Goal: Task Accomplishment & Management: Use online tool/utility

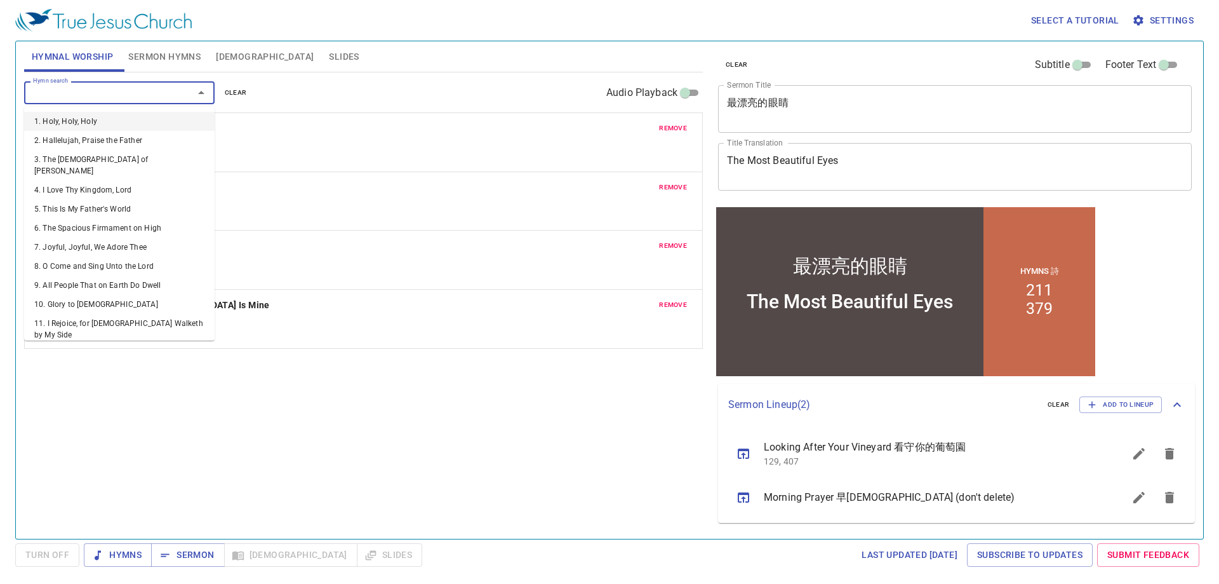
click at [90, 93] on input "Hymn search" at bounding box center [100, 92] width 145 height 15
click at [242, 92] on span "clear" at bounding box center [236, 92] width 22 height 11
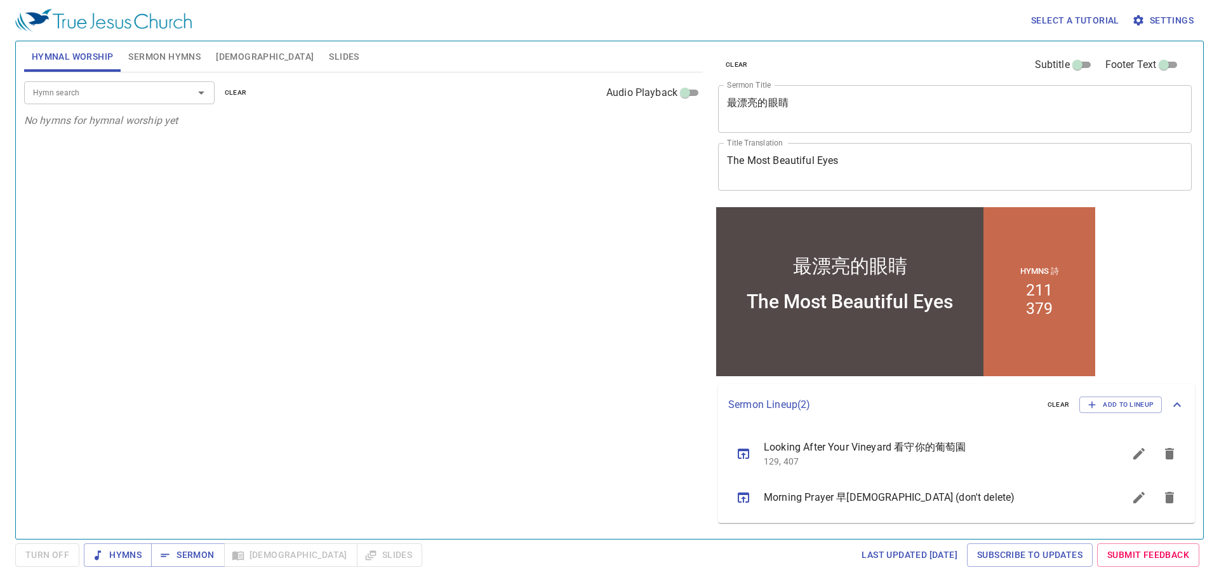
click at [120, 92] on input "Hymn search" at bounding box center [100, 92] width 145 height 15
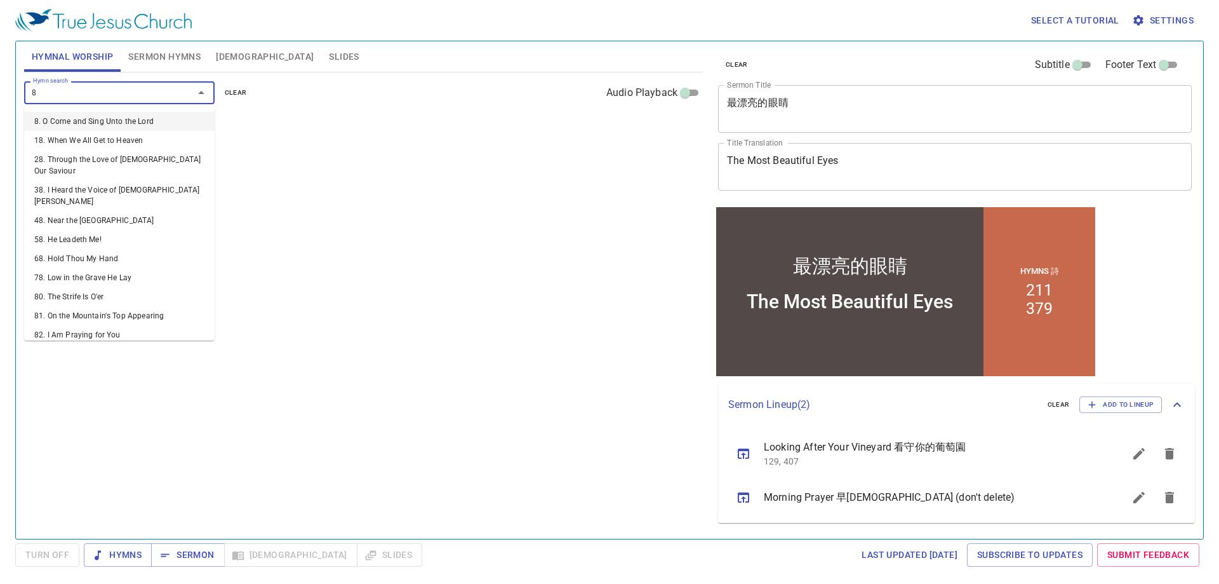
type input "82"
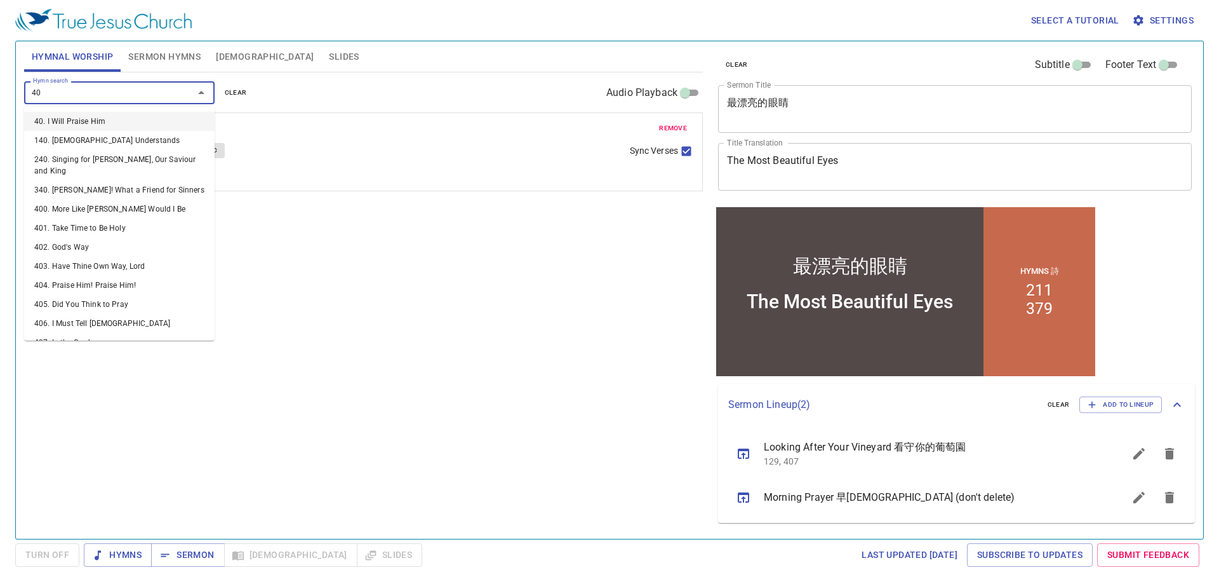
type input "400"
type input "401"
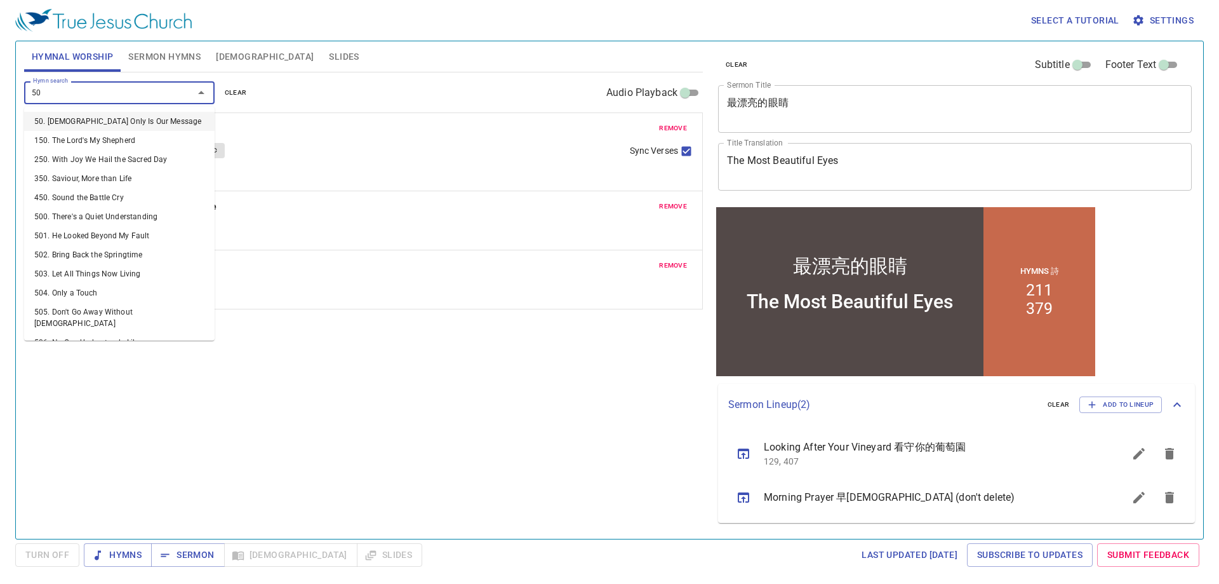
type input "500"
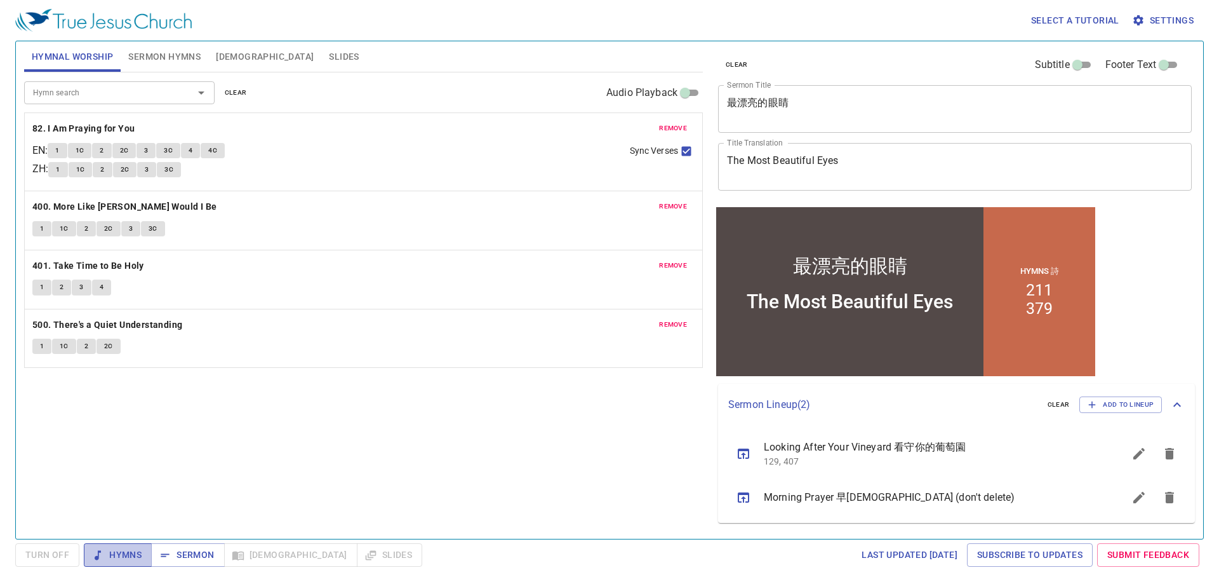
click at [105, 552] on span "Hymns" at bounding box center [118, 555] width 48 height 16
click at [160, 55] on span "Sermon Hymns" at bounding box center [164, 57] width 72 height 16
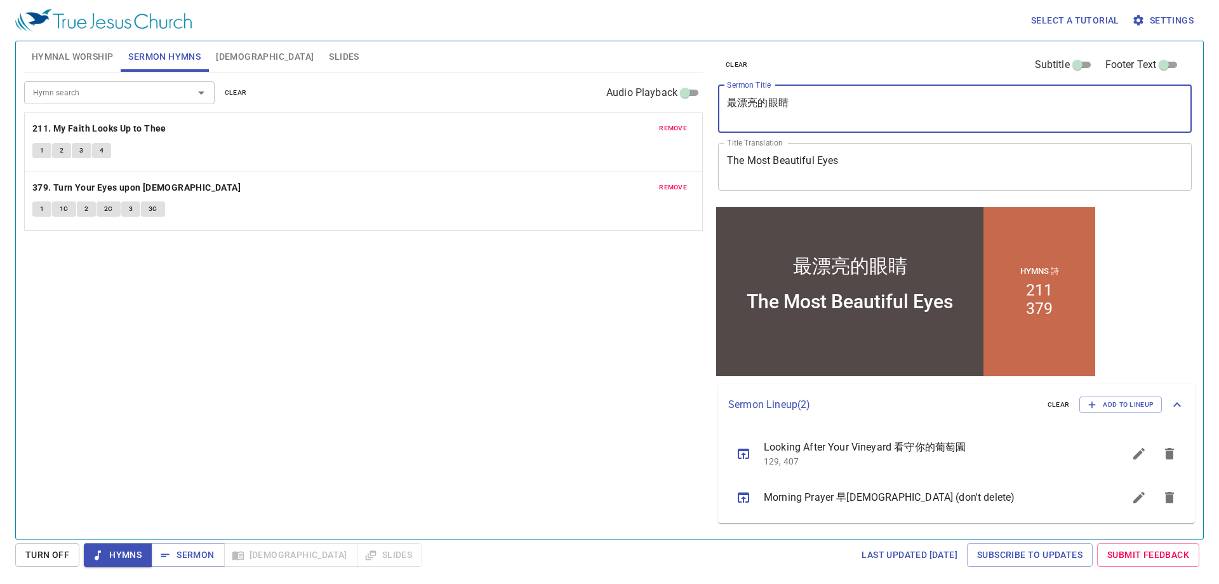
drag, startPoint x: 808, startPoint y: 109, endPoint x: 713, endPoint y: 109, distance: 94.6
click at [713, 109] on div "clear Subtitle Footer Text Sermon Title 最漂亮的眼睛 x Sermon Title Title Translation…" at bounding box center [954, 122] width 482 height 163
paste textarea "Psalm 121 詩篇 121"
drag, startPoint x: 832, startPoint y: 104, endPoint x: 780, endPoint y: 109, distance: 52.3
click at [780, 109] on textarea "Psalm 121 詩篇 121" at bounding box center [955, 109] width 456 height 24
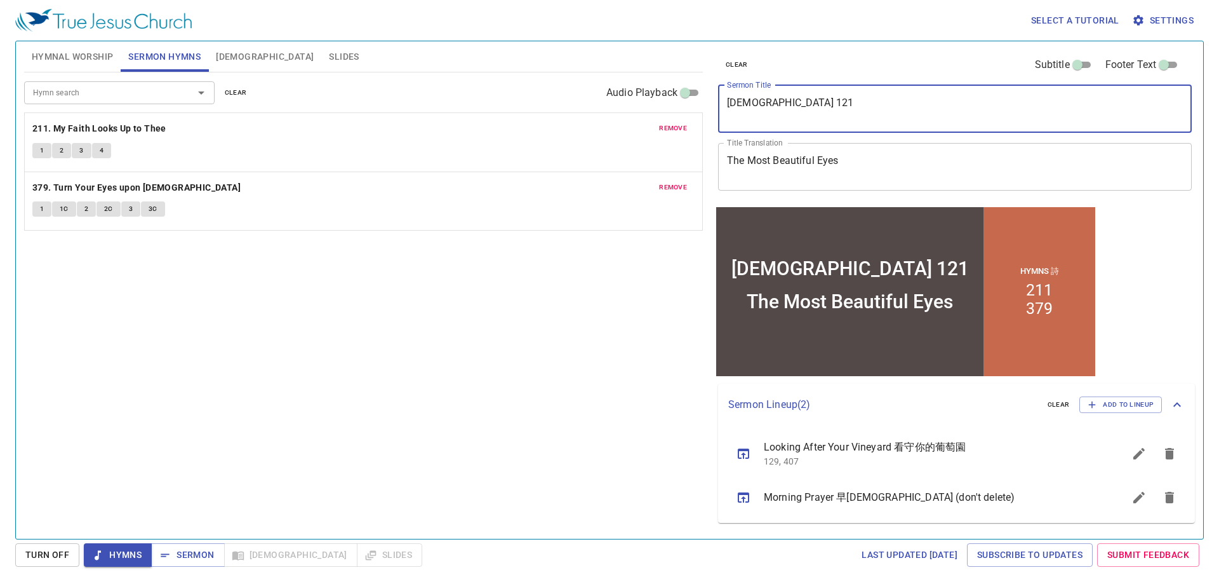
type textarea "[DEMOGRAPHIC_DATA] 121"
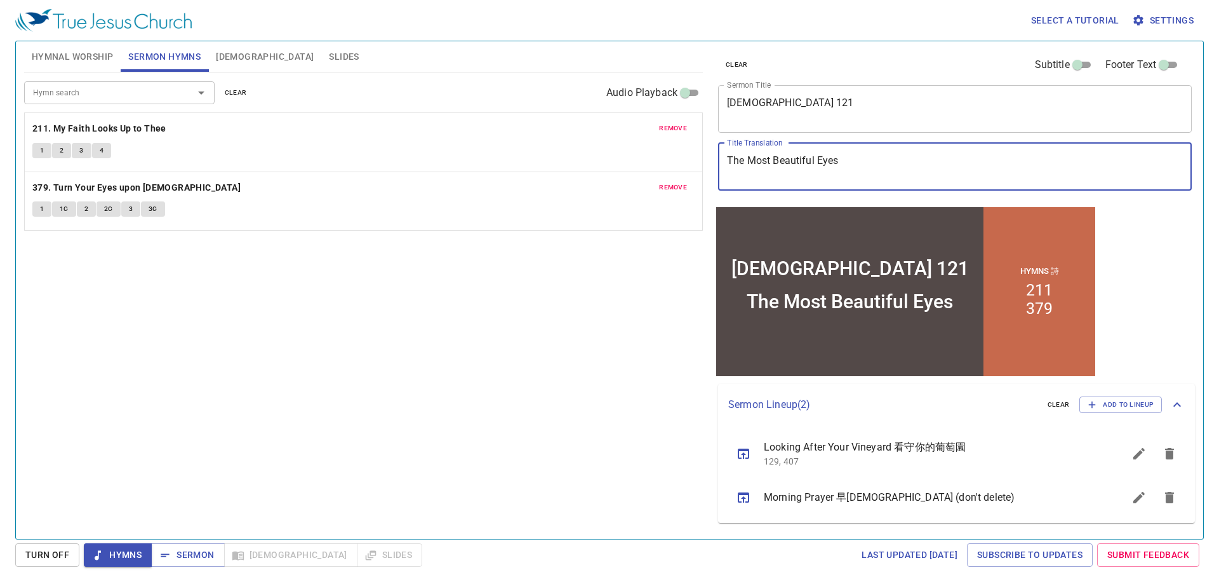
drag, startPoint x: 855, startPoint y: 156, endPoint x: 675, endPoint y: 163, distance: 180.5
click at [675, 163] on div "Hymnal Worship Sermon Hymns Bible Slides Hymn search Hymn search clear Audio Pl…" at bounding box center [609, 284] width 1181 height 497
paste textarea "詩篇 121"
type textarea "詩篇 121"
click at [104, 92] on input "Hymn search" at bounding box center [100, 92] width 145 height 15
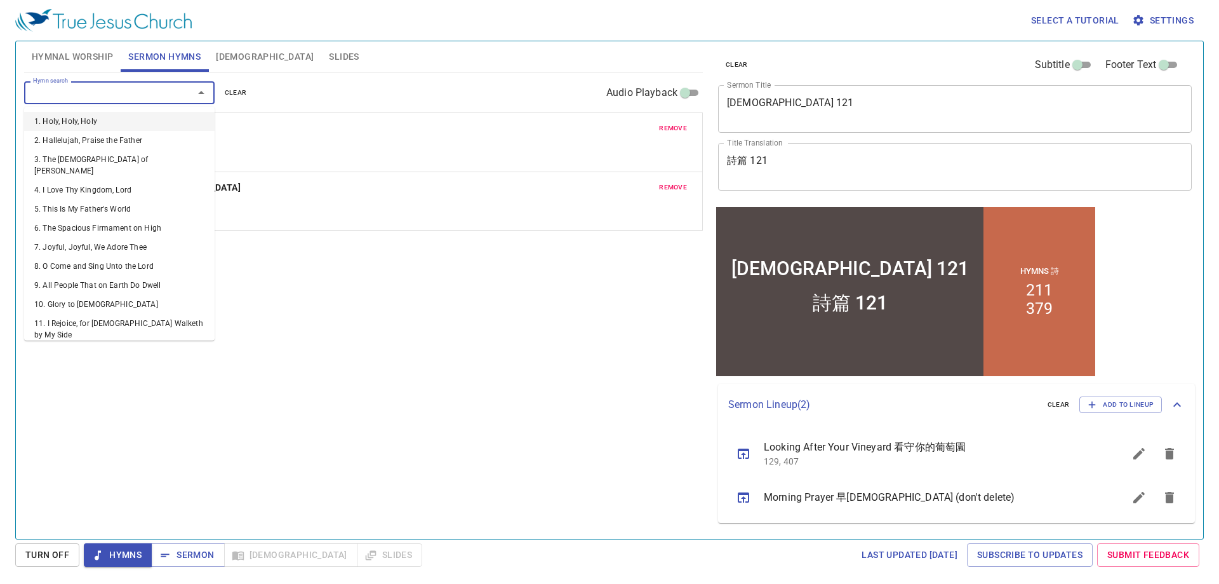
click at [229, 89] on span "clear" at bounding box center [236, 92] width 22 height 11
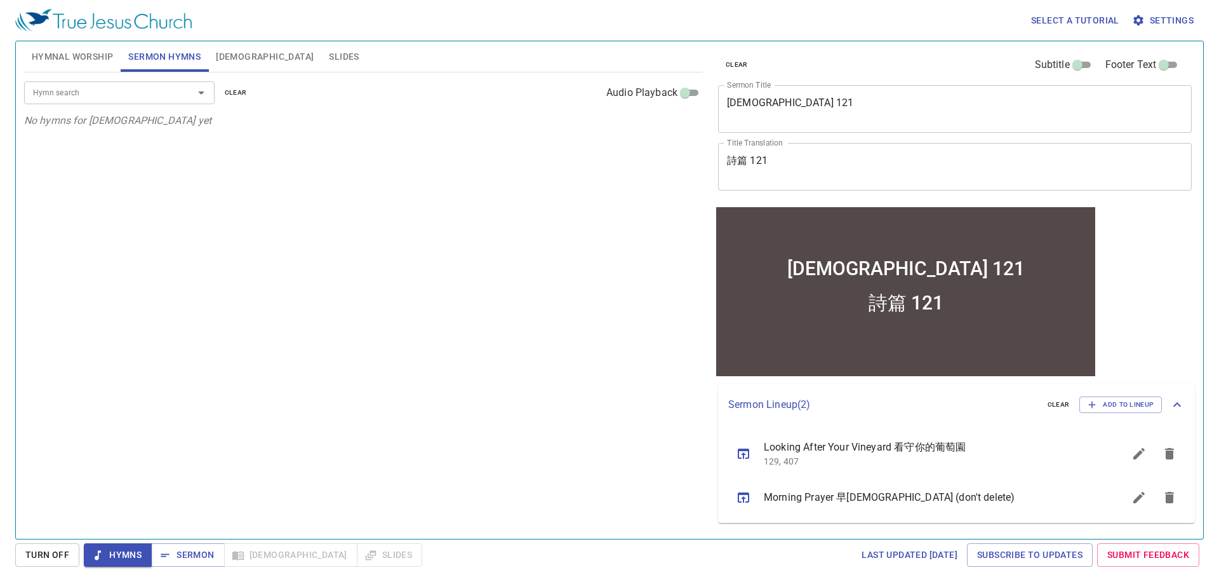
click at [160, 95] on input "Hymn search" at bounding box center [100, 92] width 145 height 15
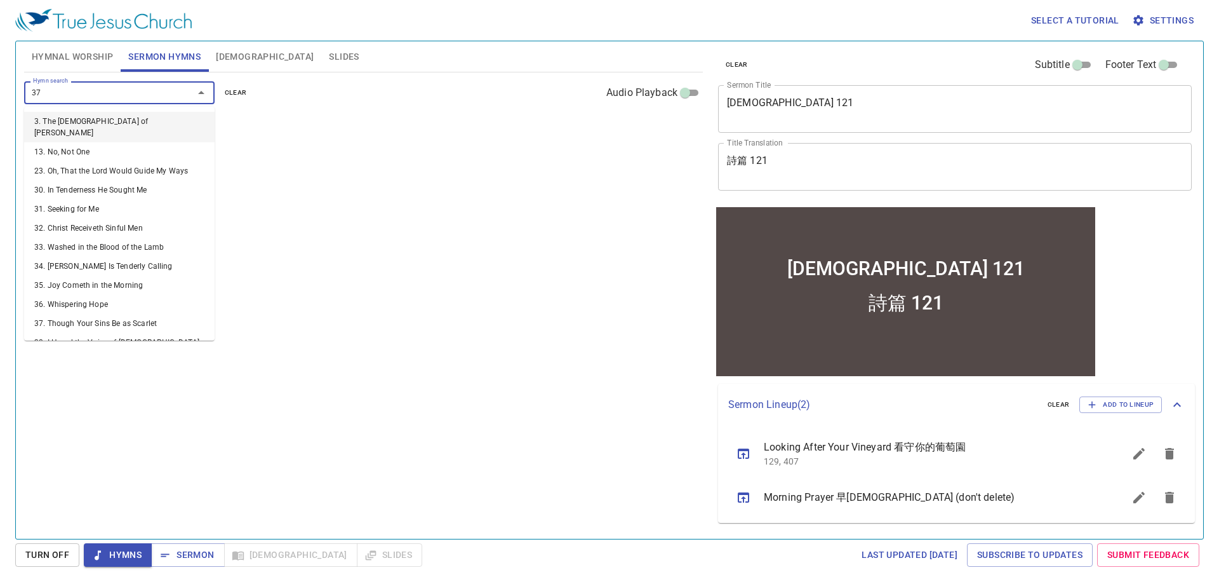
type input "379"
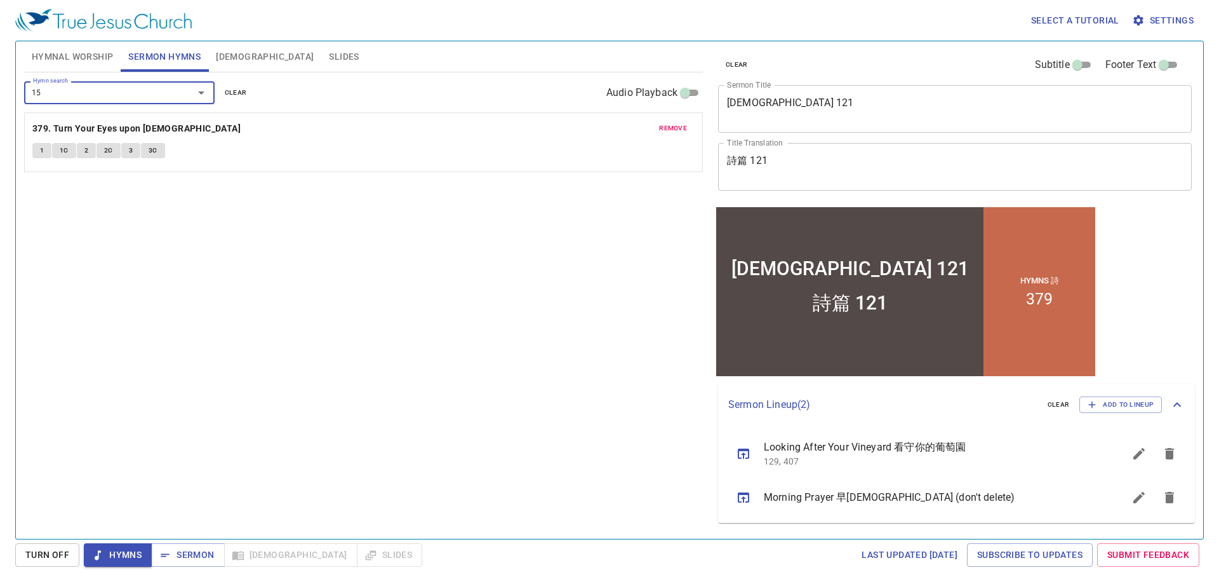
type input "156"
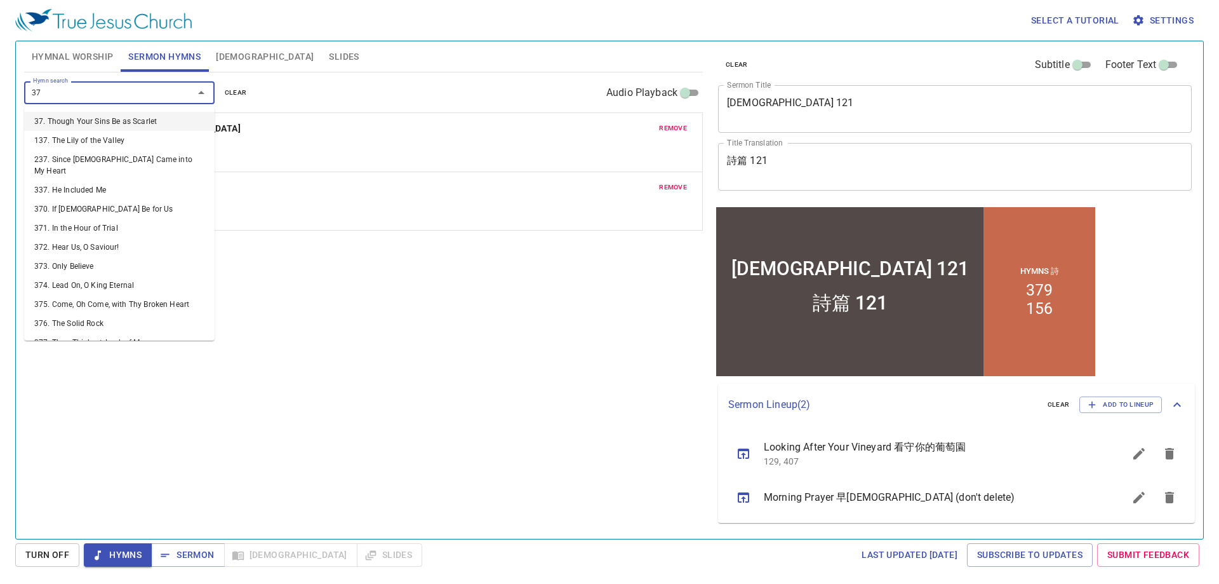
type input "370"
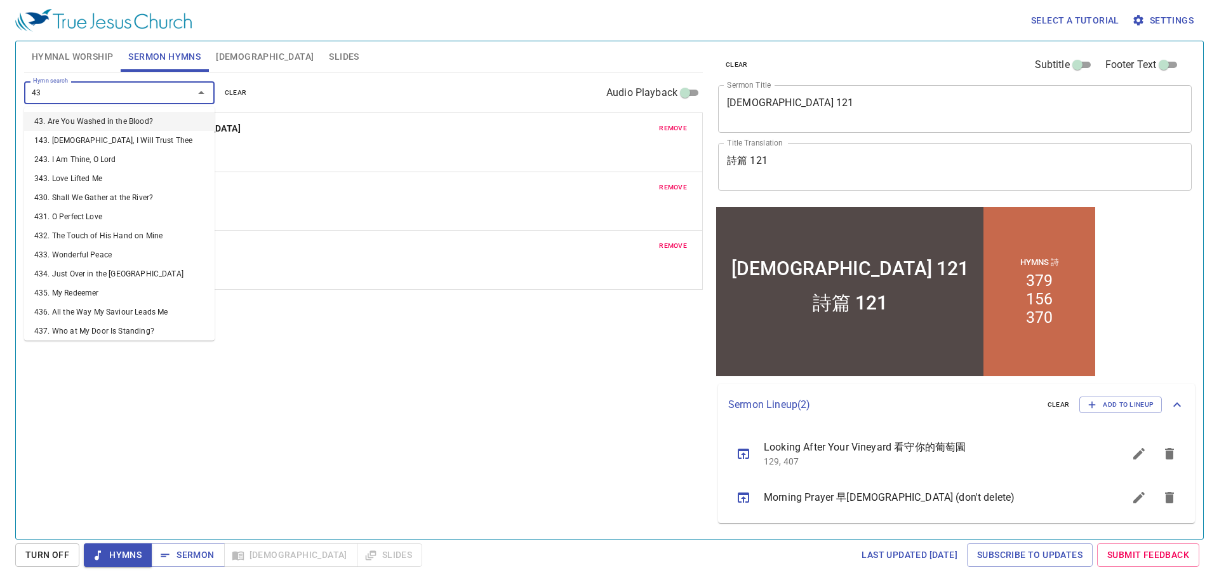
type input "439"
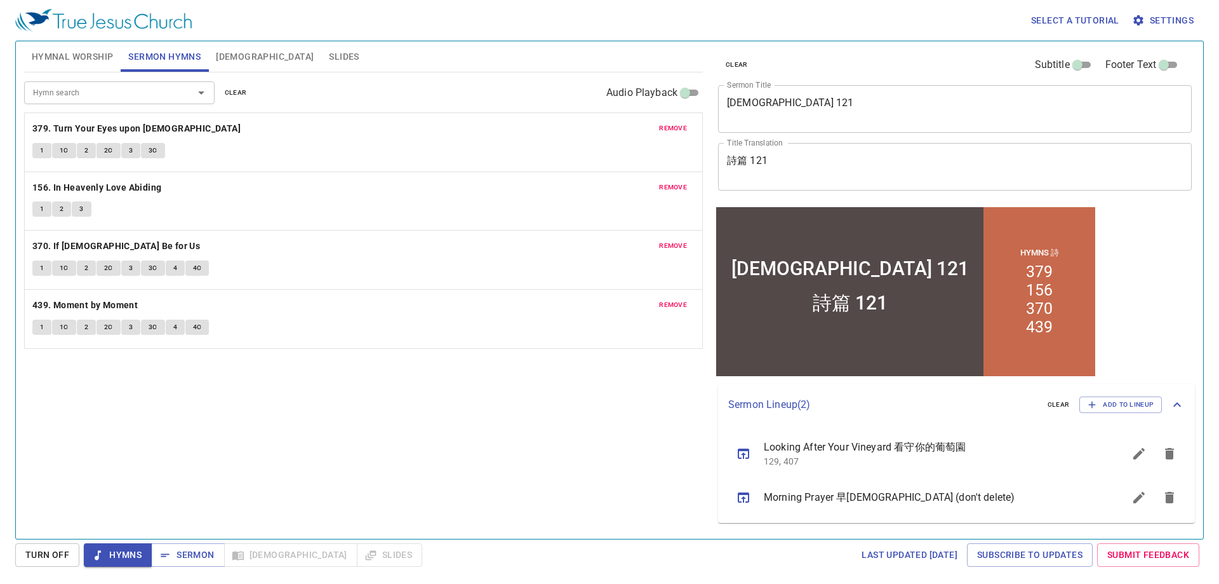
click at [531, 434] on div "Hymn search Hymn search clear Audio Playback remove 379. Turn Your Eyes upon Je…" at bounding box center [363, 299] width 679 height 455
click at [1168, 451] on icon "sermon lineup list" at bounding box center [1169, 453] width 9 height 11
click at [300, 425] on div "Hymn search Hymn search clear Audio Playback remove 379. Turn Your Eyes upon Je…" at bounding box center [363, 299] width 679 height 455
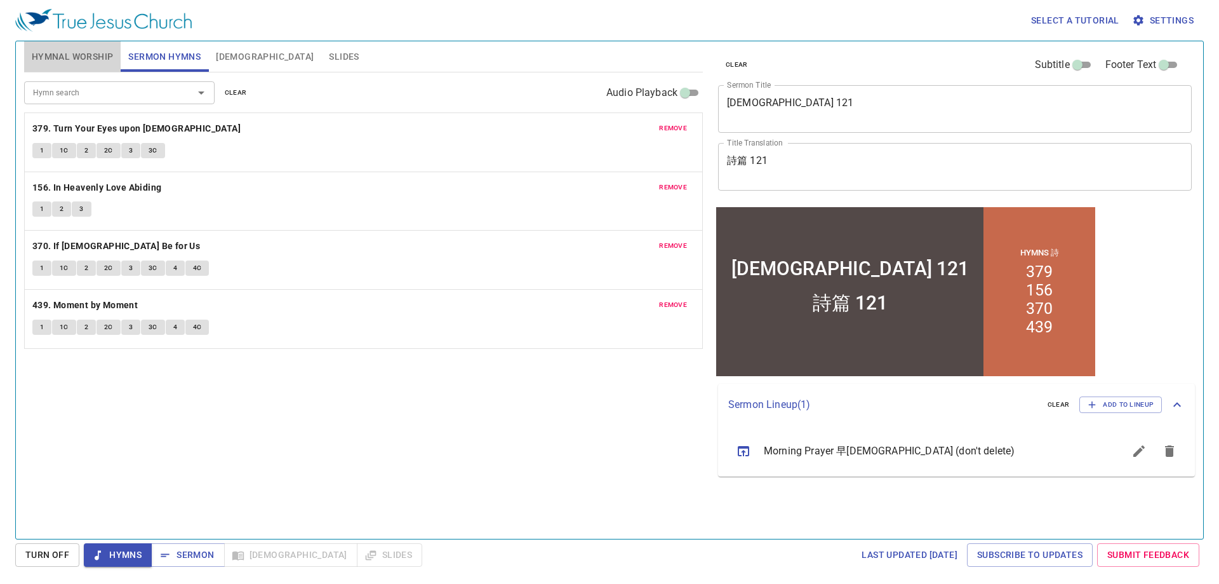
click at [88, 62] on span "Hymnal Worship" at bounding box center [73, 57] width 82 height 16
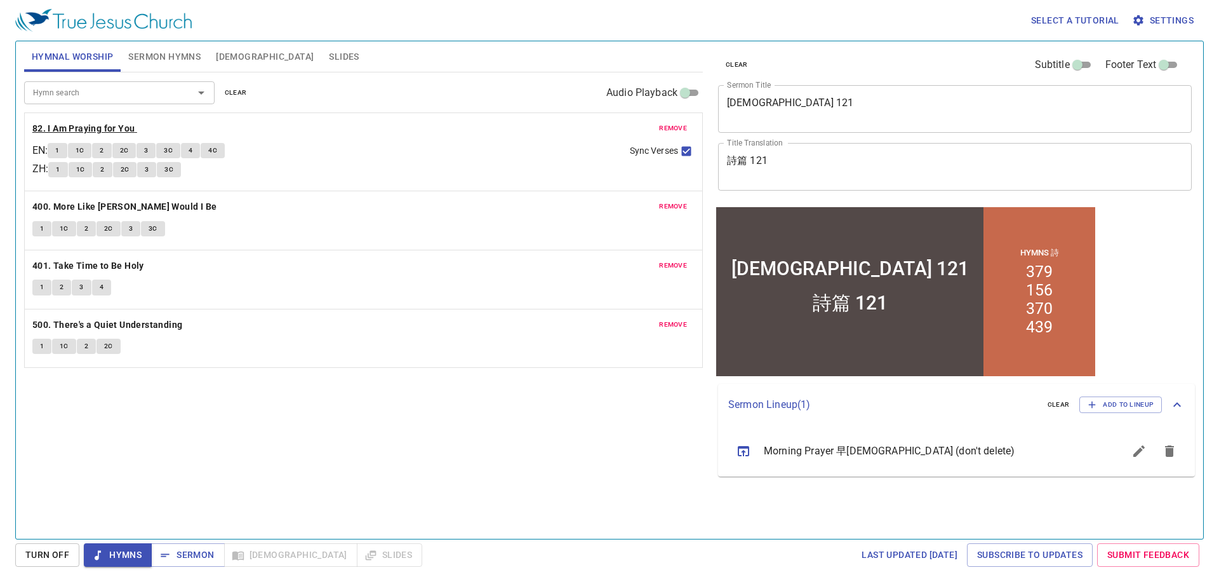
click at [84, 128] on b "82. I Am Praying for You" at bounding box center [83, 129] width 103 height 16
click at [58, 147] on button "1" at bounding box center [57, 150] width 19 height 15
click at [683, 151] on input "Sync Verses" at bounding box center [686, 153] width 17 height 17
checkbox input "false"
click at [192, 145] on span "4" at bounding box center [191, 150] width 4 height 11
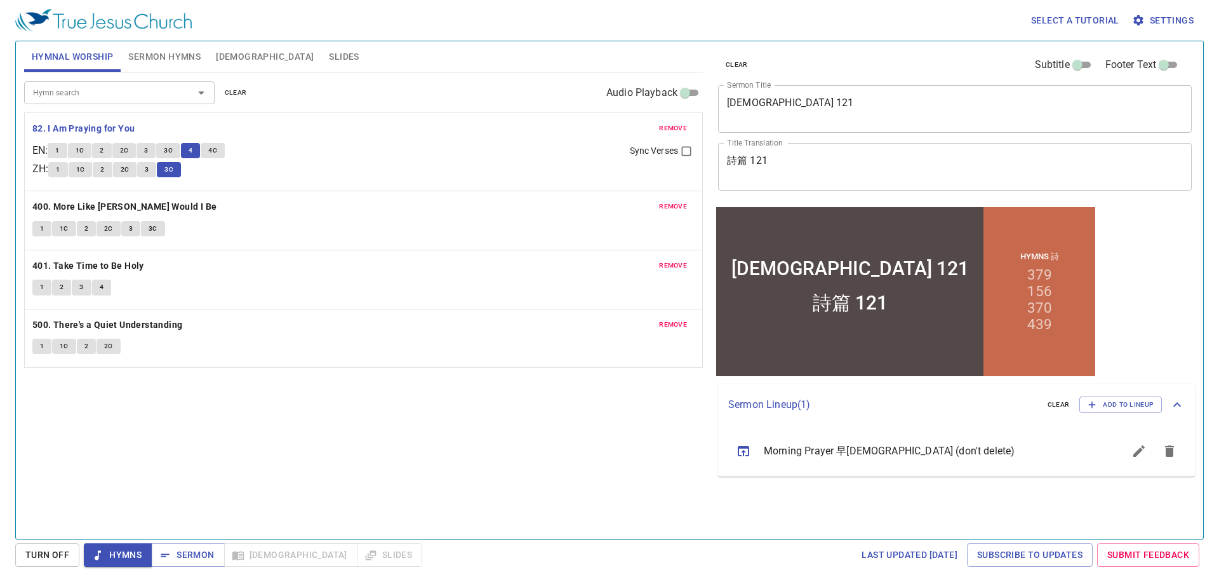
click at [147, 170] on button "3" at bounding box center [146, 169] width 19 height 15
click at [217, 151] on span "4C" at bounding box center [212, 150] width 9 height 11
click at [173, 171] on span "3C" at bounding box center [168, 169] width 9 height 11
click at [57, 206] on b "400. More Like [PERSON_NAME] Would I Be" at bounding box center [124, 207] width 185 height 16
click at [43, 235] on button "1" at bounding box center [41, 228] width 19 height 15
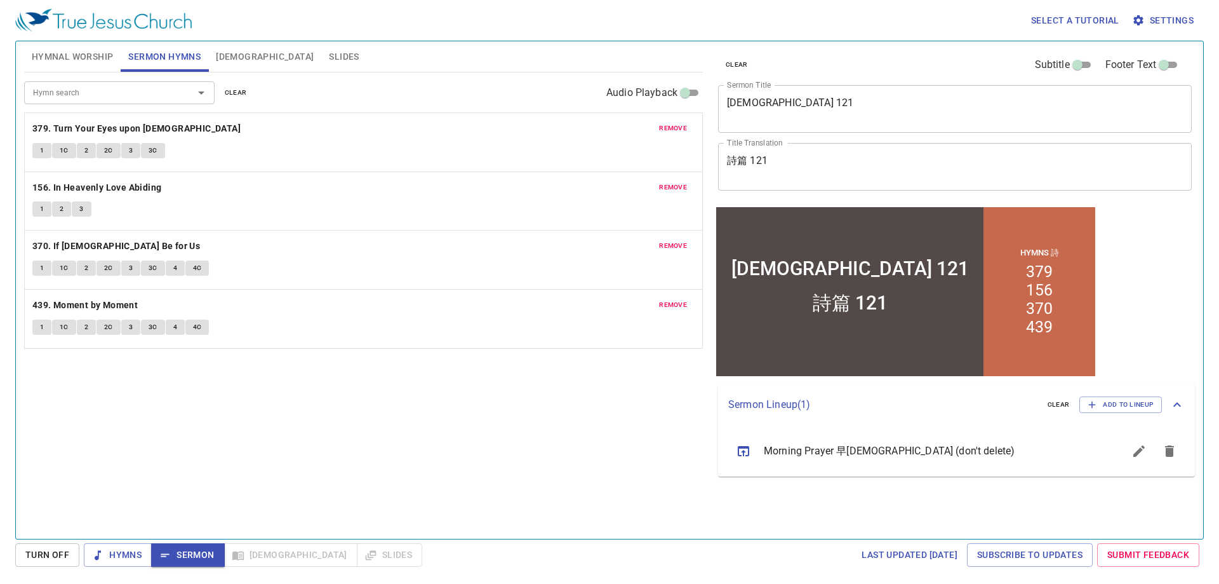
click at [40, 151] on span "1" at bounding box center [42, 150] width 4 height 11
click at [41, 152] on span "1" at bounding box center [42, 150] width 4 height 11
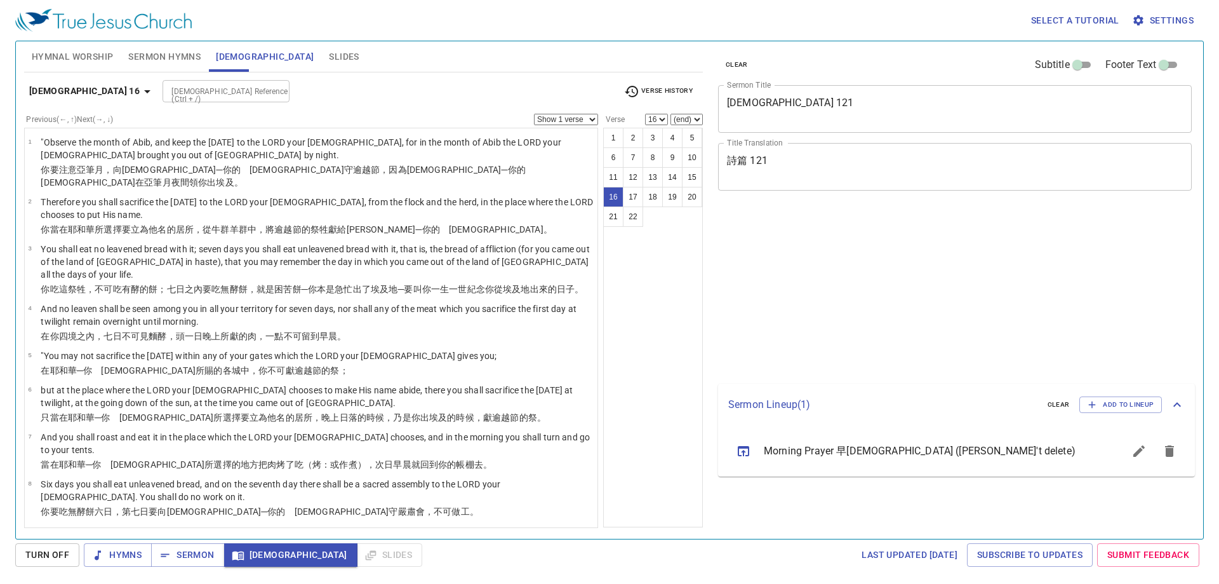
select select "16"
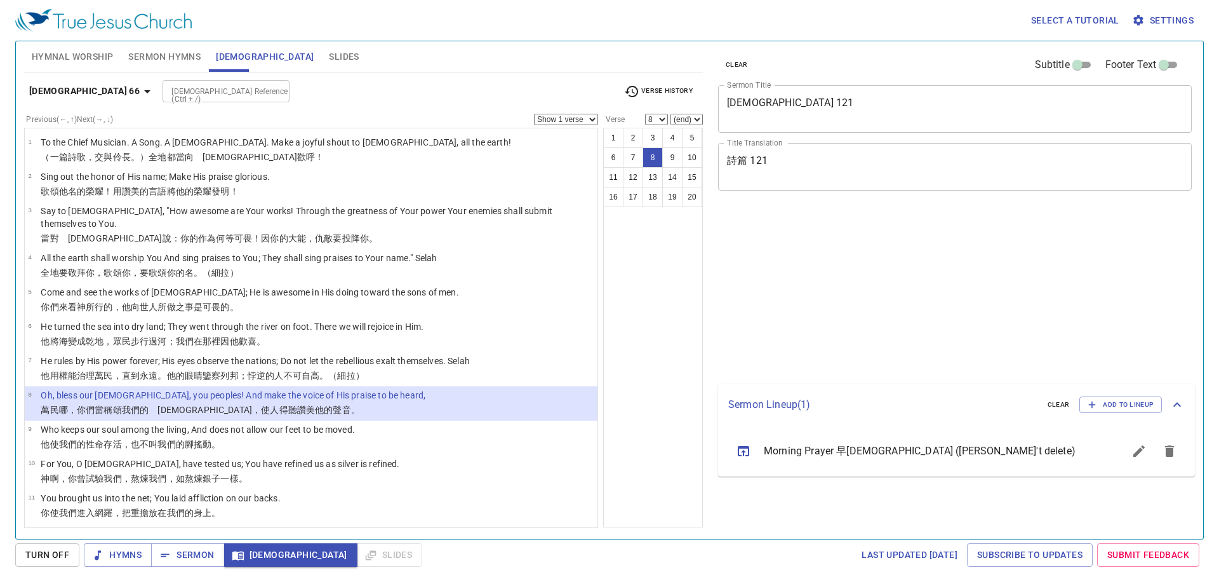
select select "8"
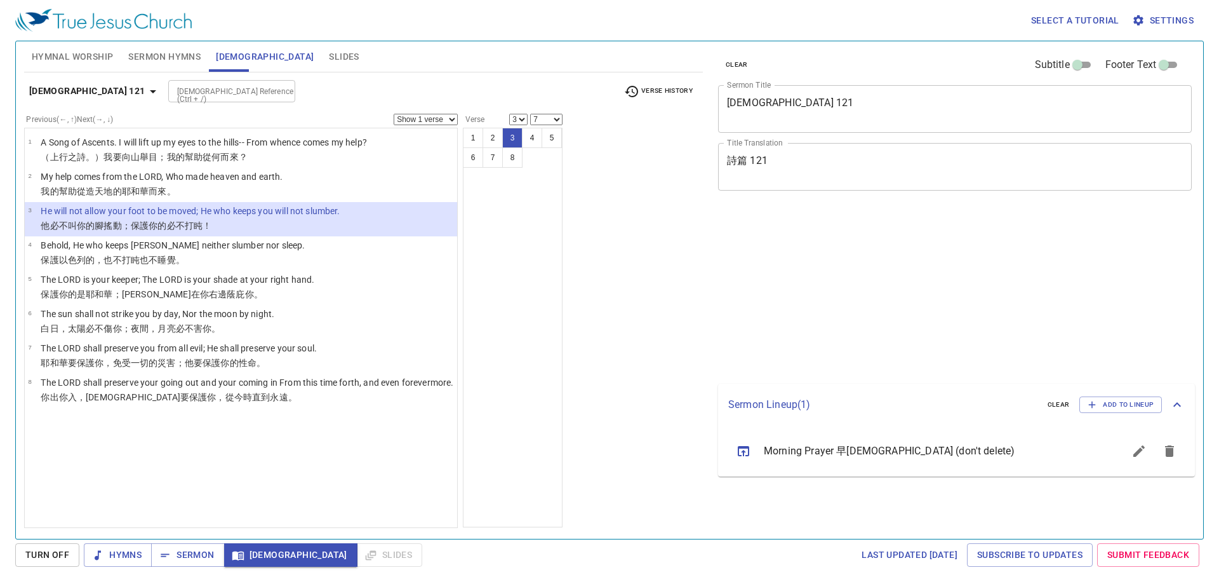
select select "3"
select select "7"
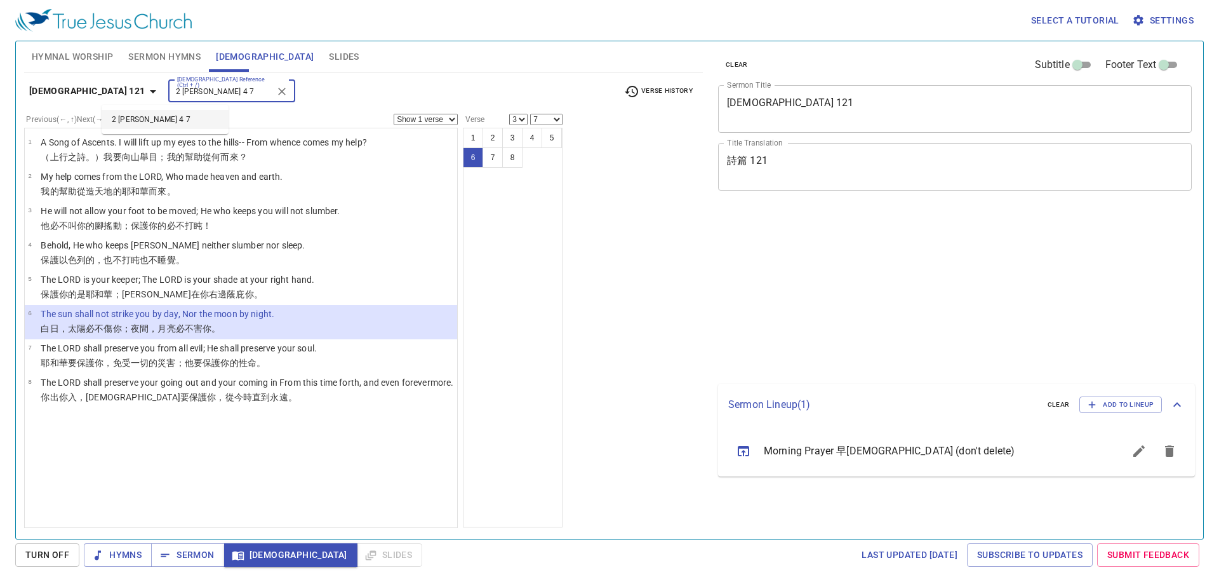
select select "3"
select select "7"
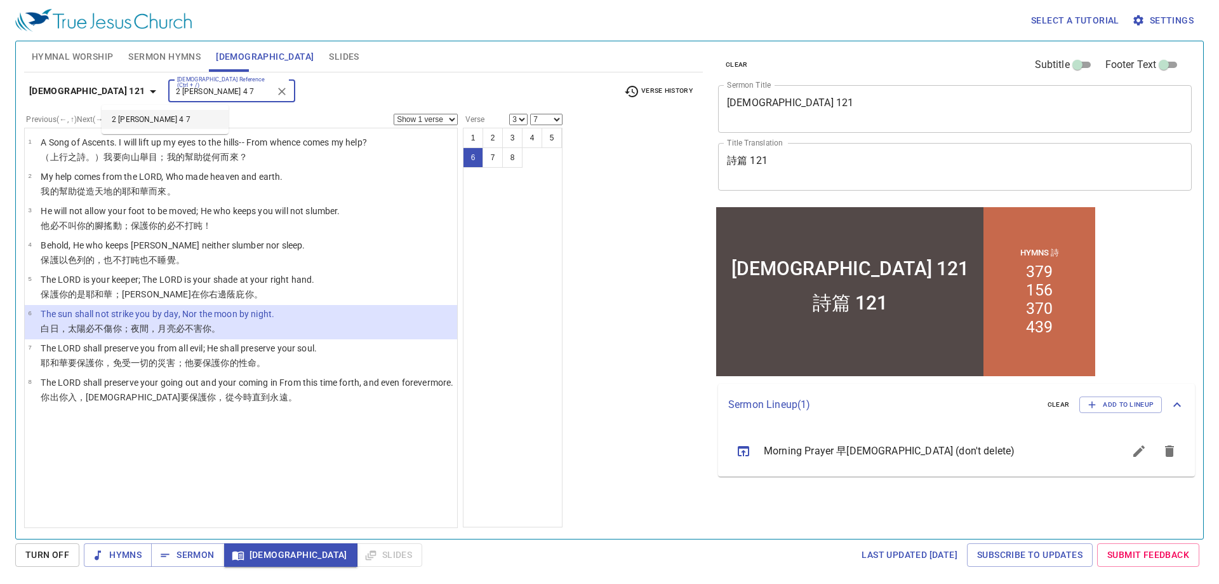
type input "2 tim 4"
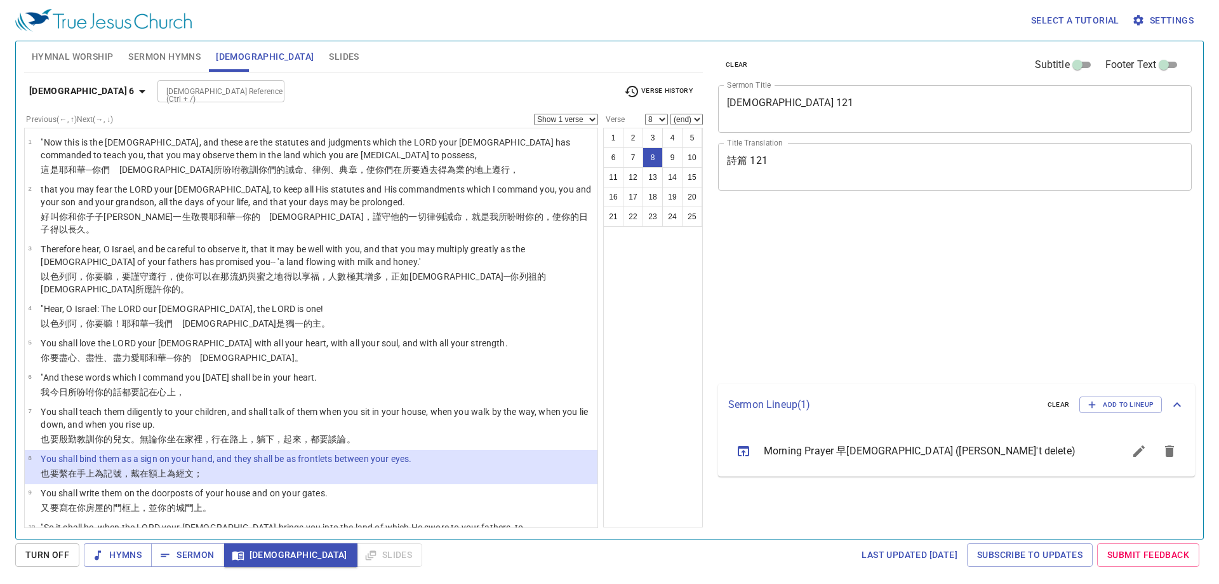
select select "8"
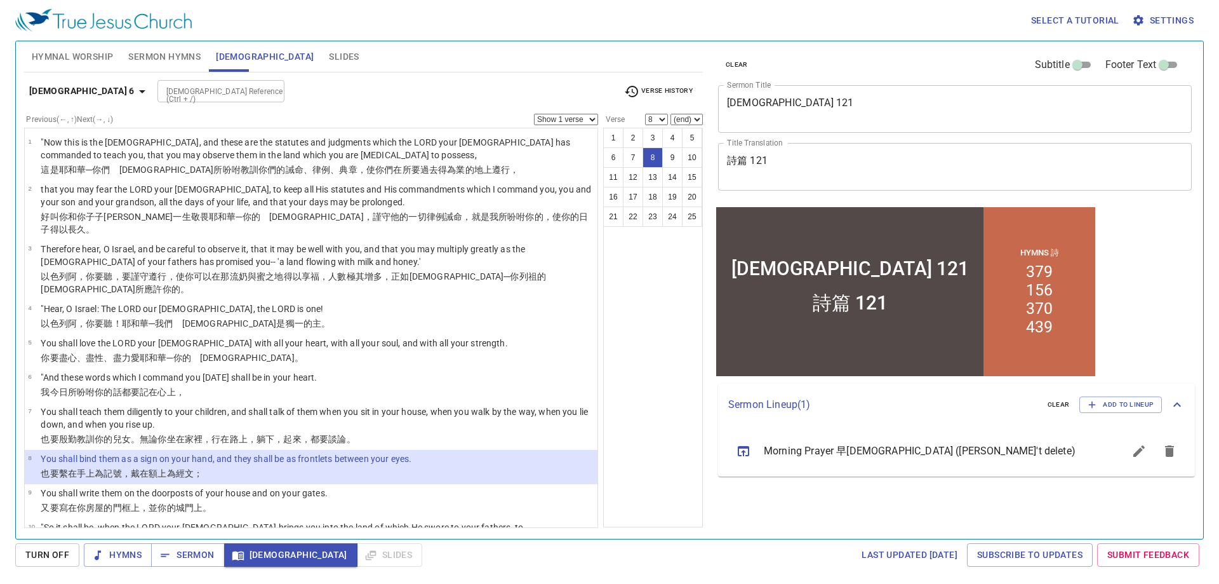
scroll to position [114, 0]
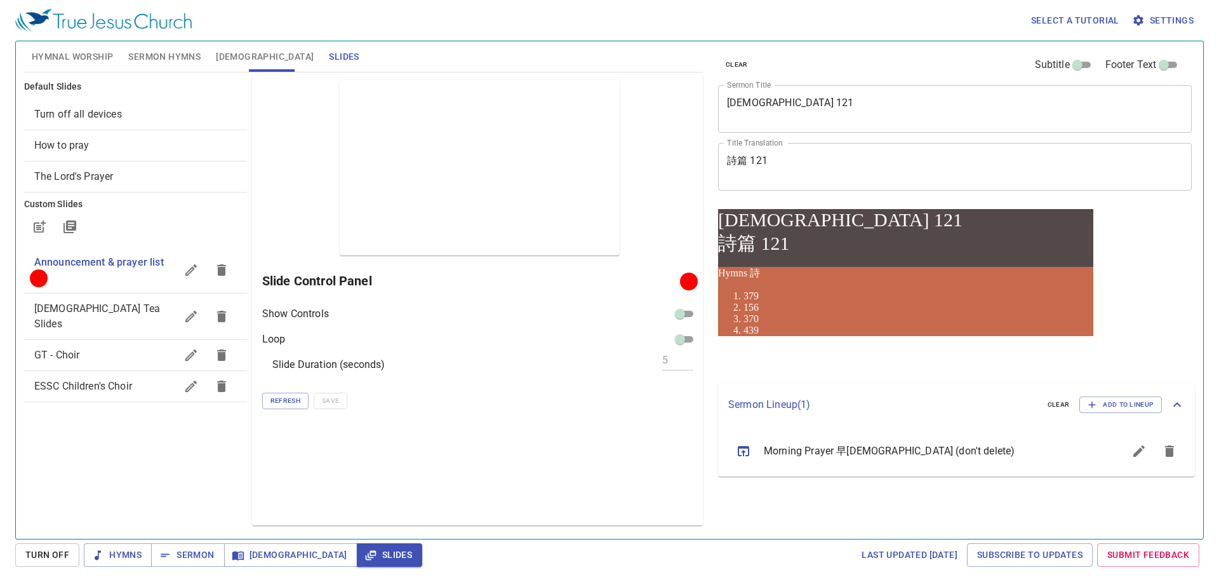
click at [22, 547] on button "Turn Off" at bounding box center [47, 554] width 64 height 23
click at [37, 555] on span "Turn Off" at bounding box center [47, 554] width 64 height 23
click at [47, 551] on span "Turn Off" at bounding box center [47, 554] width 64 height 23
click at [80, 490] on div "Default Slides Turn off all devices How to pray The Lord's Prayer Custom Slides…" at bounding box center [136, 299] width 228 height 455
click at [57, 554] on span "Turn Off" at bounding box center [47, 554] width 64 height 23
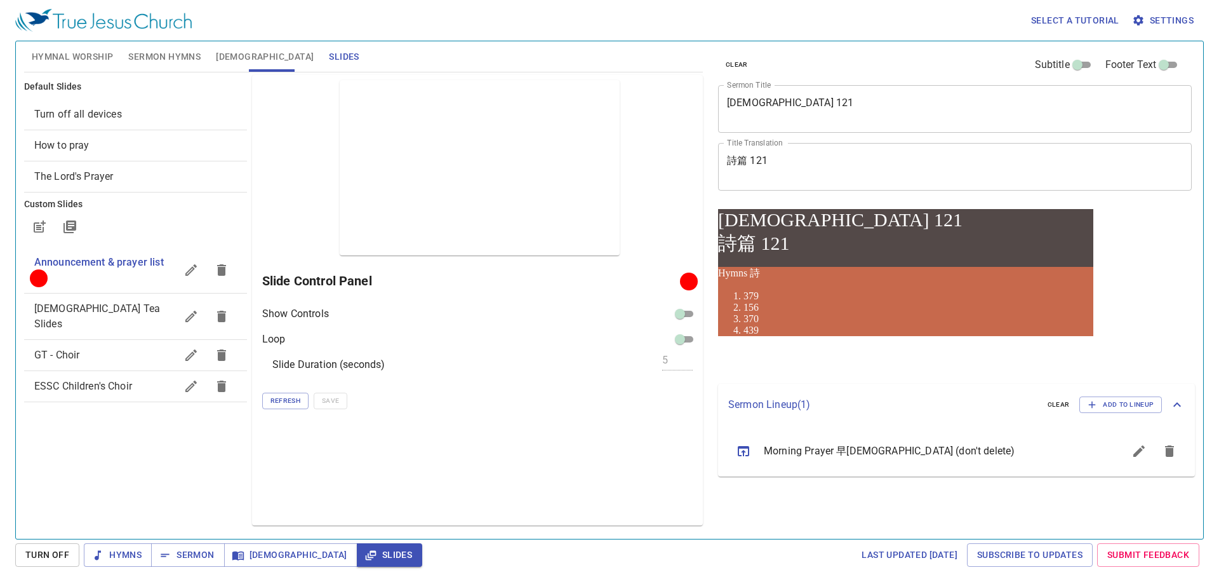
click at [57, 554] on span "Turn Off" at bounding box center [47, 554] width 64 height 23
